Goal: Understand process/instructions: Learn about a topic

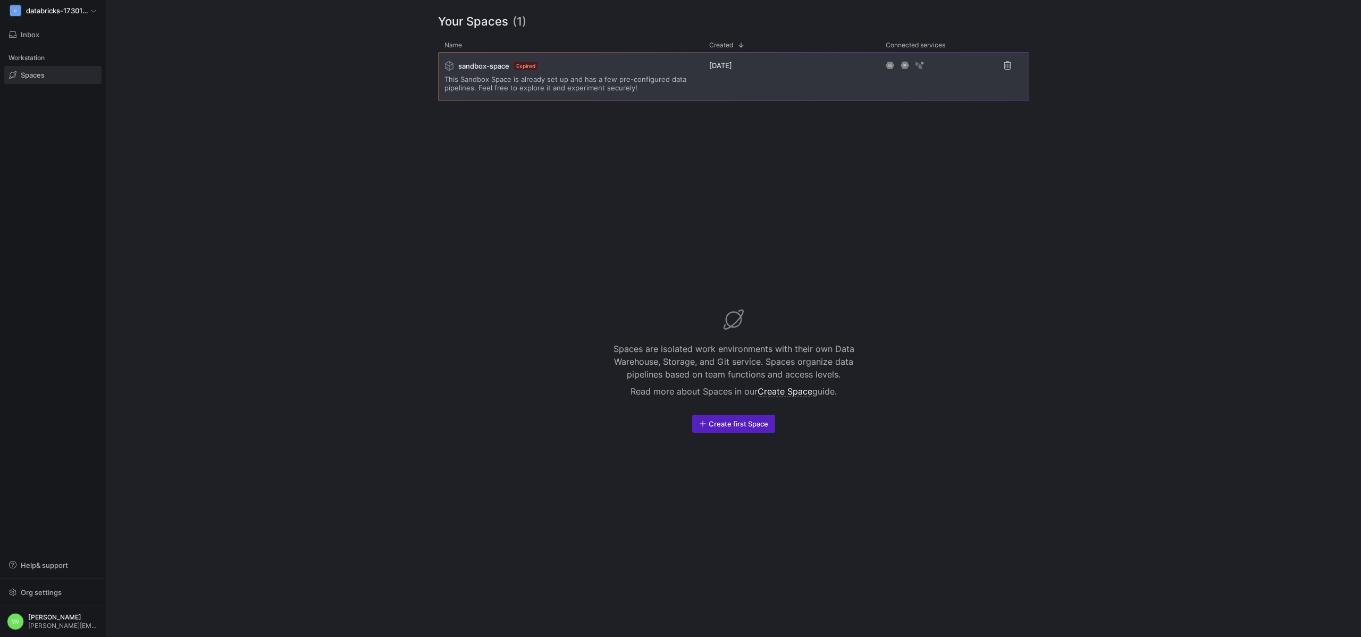
click at [549, 71] on div "sandbox-space Expired This Sandbox Space is already set up and has a few pre-co…" at bounding box center [571, 77] width 252 height 48
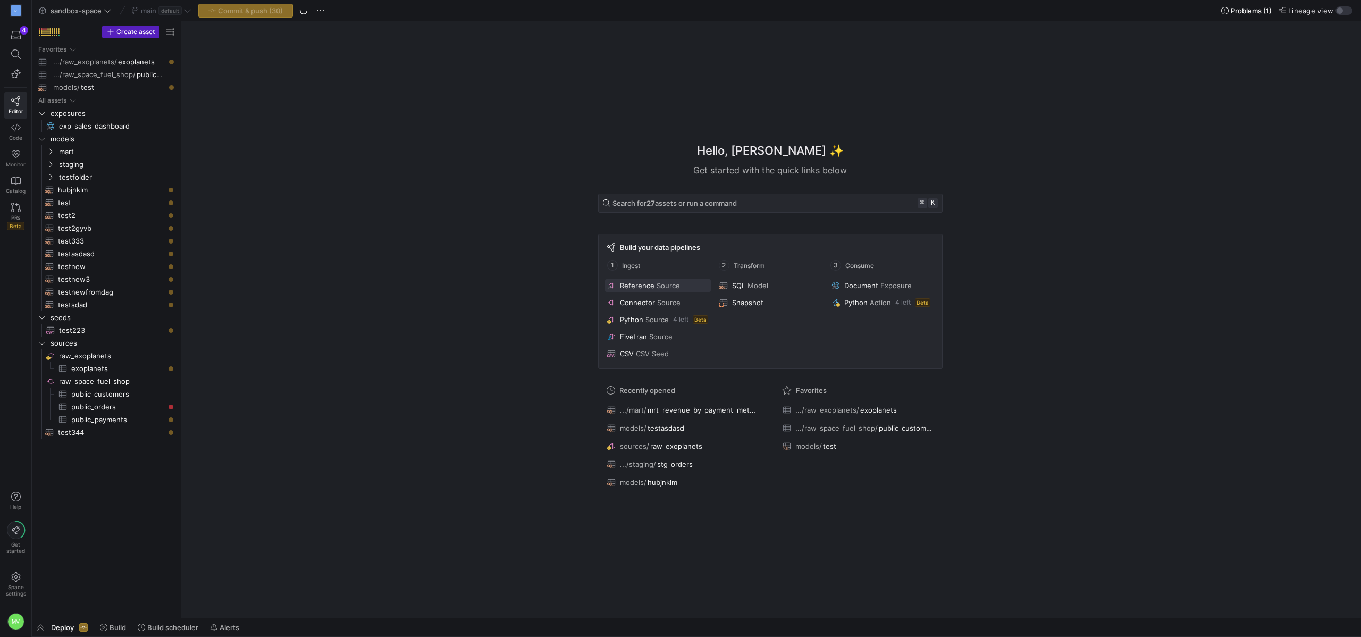
click at [631, 283] on span "Reference" at bounding box center [637, 285] width 35 height 9
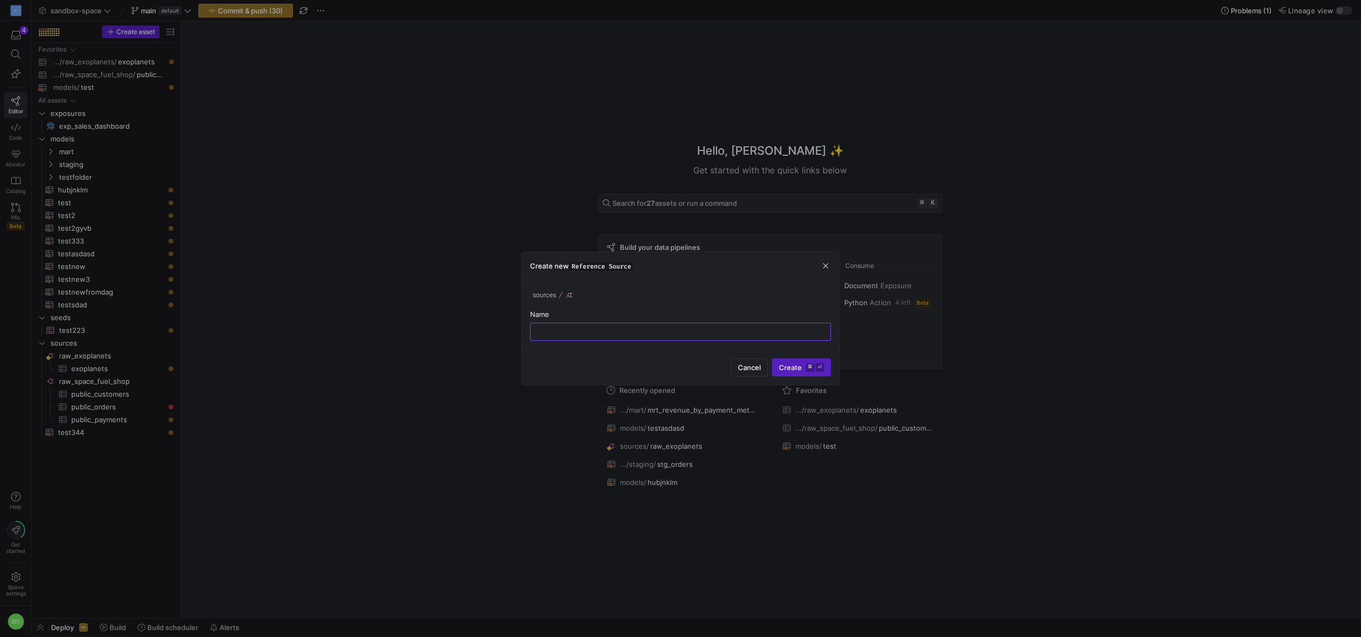
click at [420, 206] on div at bounding box center [680, 318] width 1361 height 637
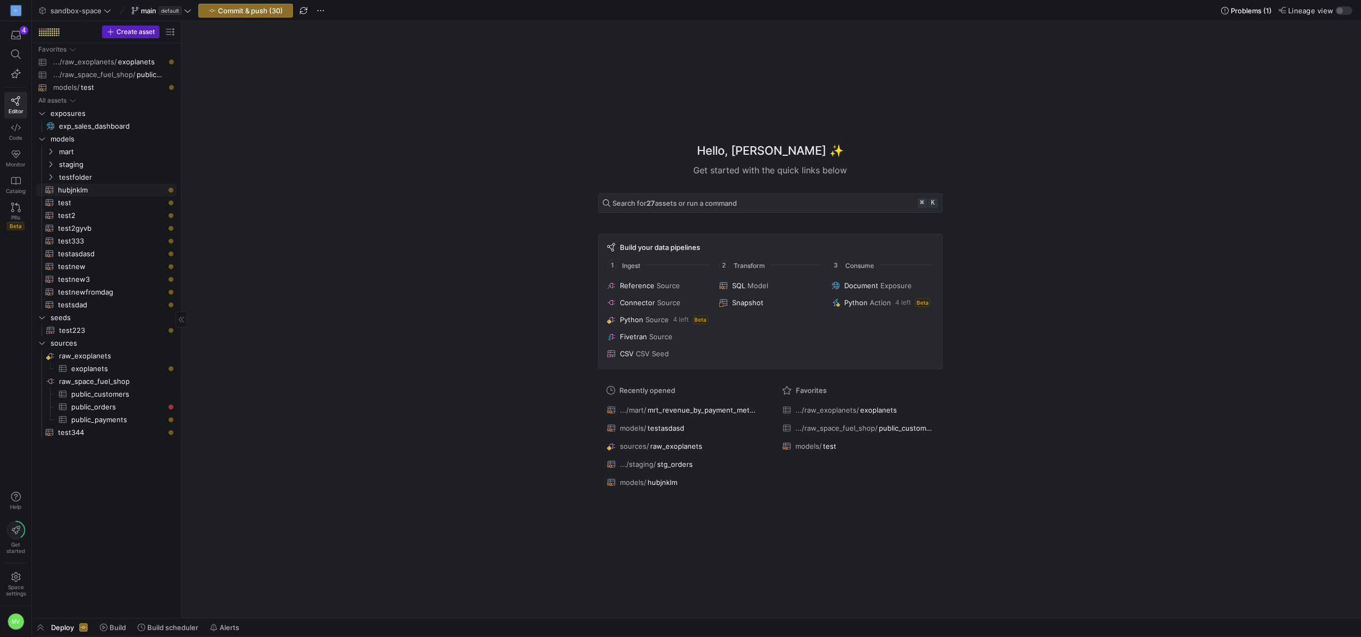
click at [68, 193] on span "hubjnklm​​​​​​​​​​" at bounding box center [111, 190] width 106 height 12
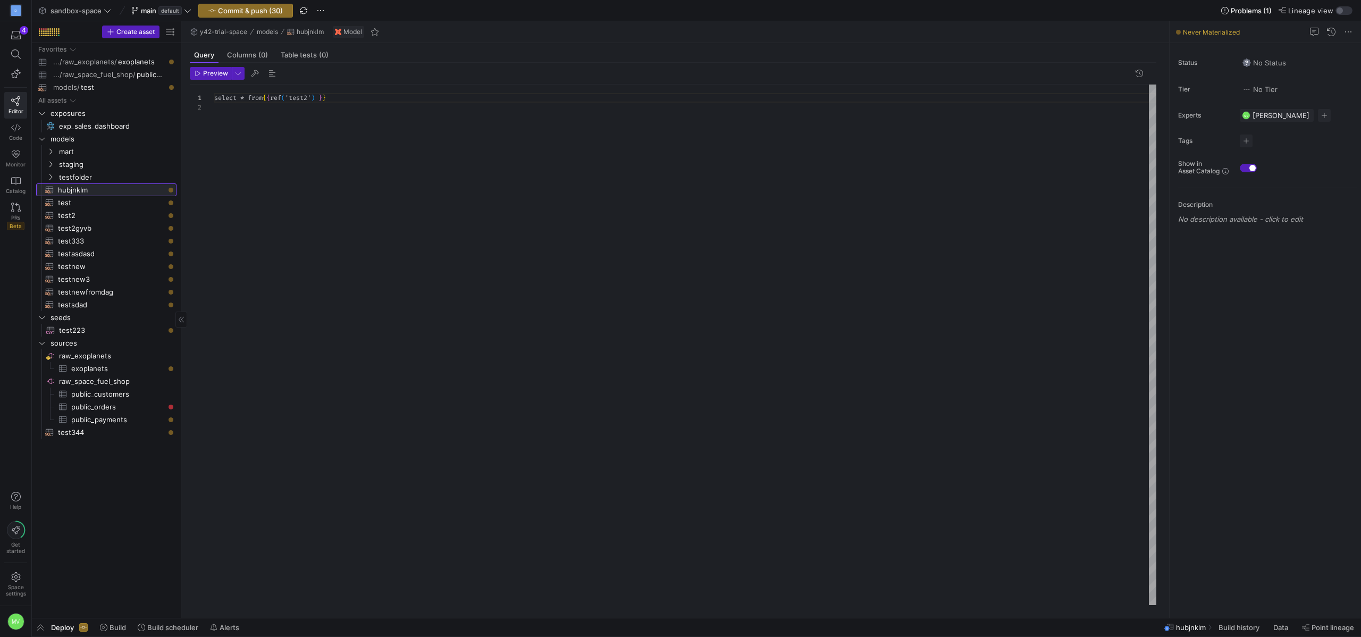
scroll to position [10, 0]
click at [1338, 12] on div "button" at bounding box center [1340, 10] width 6 height 6
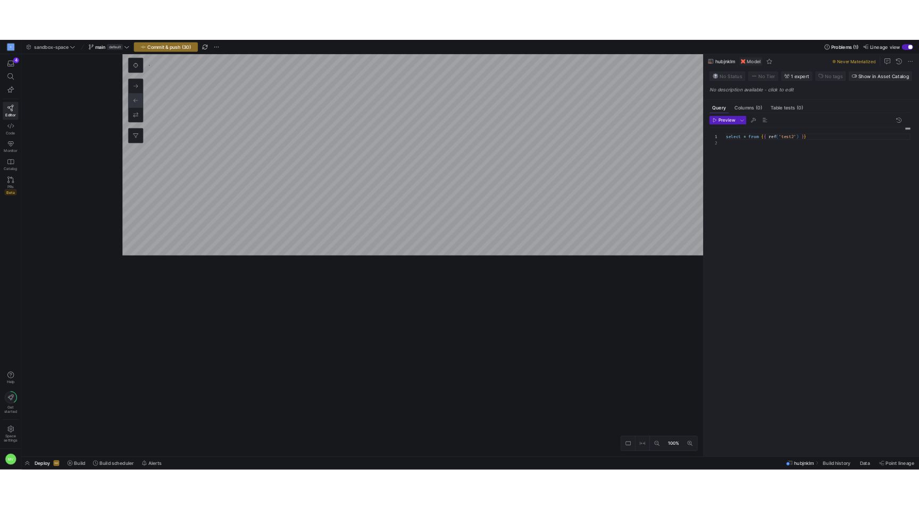
scroll to position [10, 0]
